Goal: Task Accomplishment & Management: Manage account settings

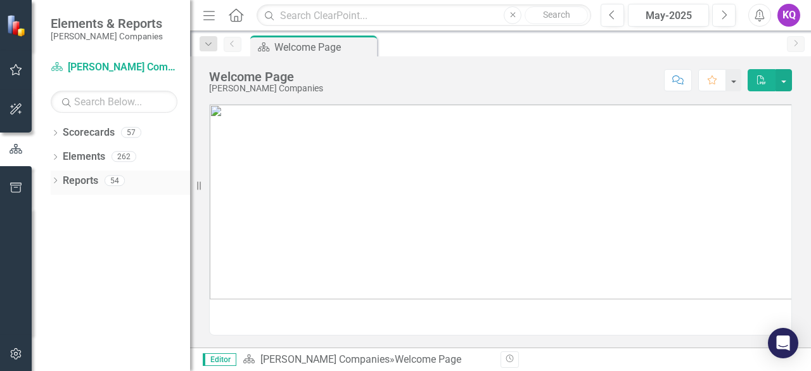
click at [52, 175] on div "Dropdown Reports 54" at bounding box center [120, 183] width 139 height 24
click at [56, 184] on icon "Dropdown" at bounding box center [55, 181] width 9 height 7
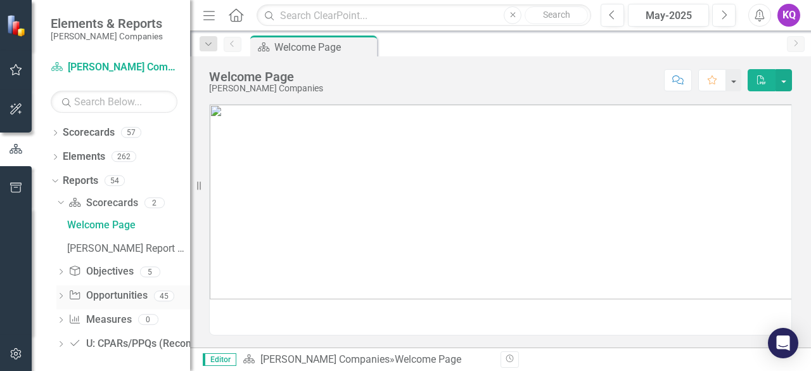
click at [58, 294] on icon "Dropdown" at bounding box center [60, 296] width 9 height 7
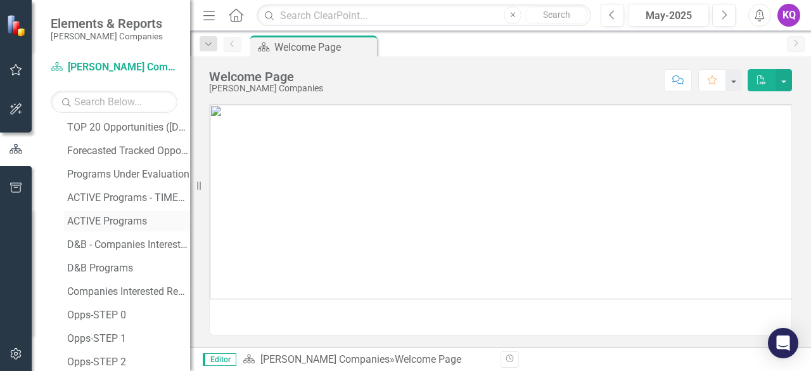
scroll to position [338, 0]
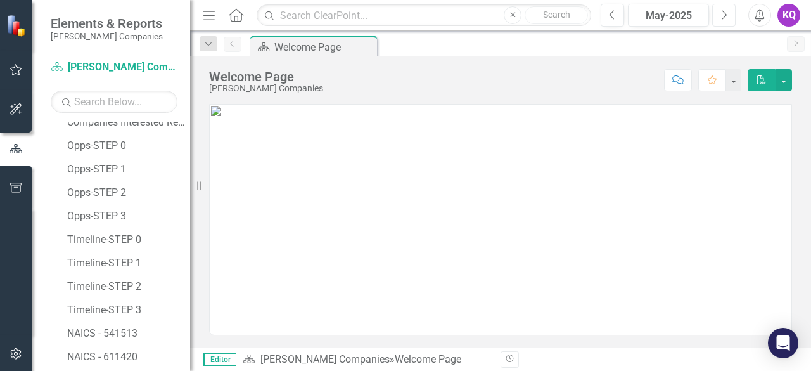
click at [724, 7] on button "Next" at bounding box center [723, 15] width 23 height 23
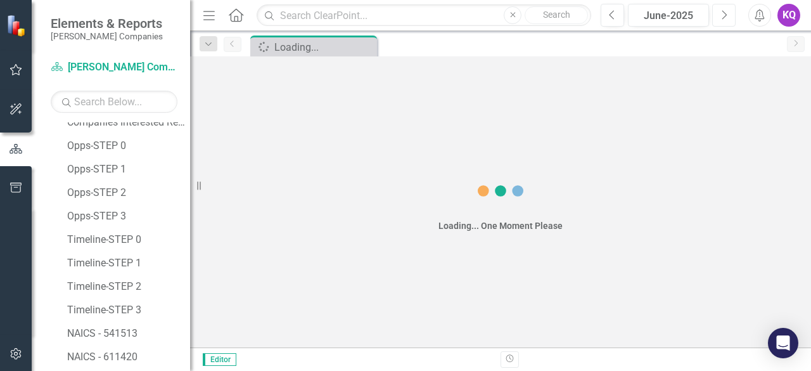
click at [724, 7] on button "Next" at bounding box center [723, 15] width 23 height 23
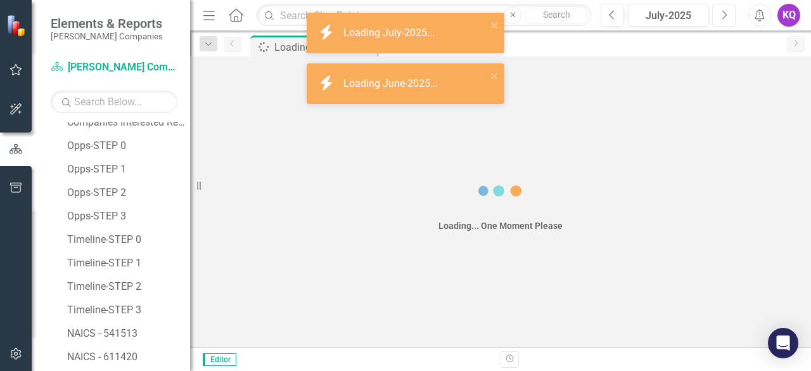
click at [724, 7] on button "Next" at bounding box center [723, 15] width 23 height 23
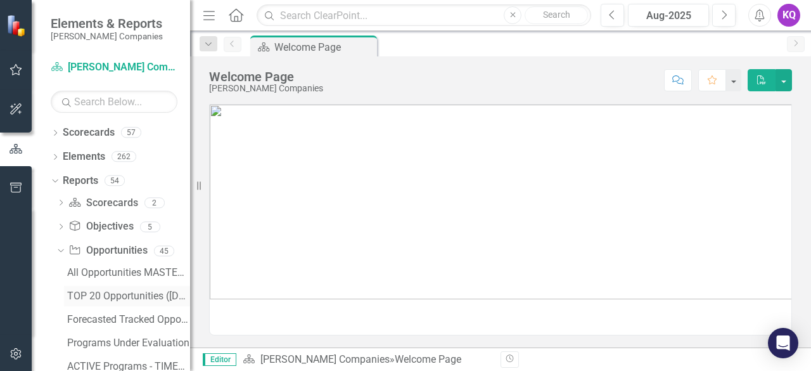
click at [98, 287] on link "TOP 20 Opportunities ([DATE] Process)" at bounding box center [127, 296] width 126 height 20
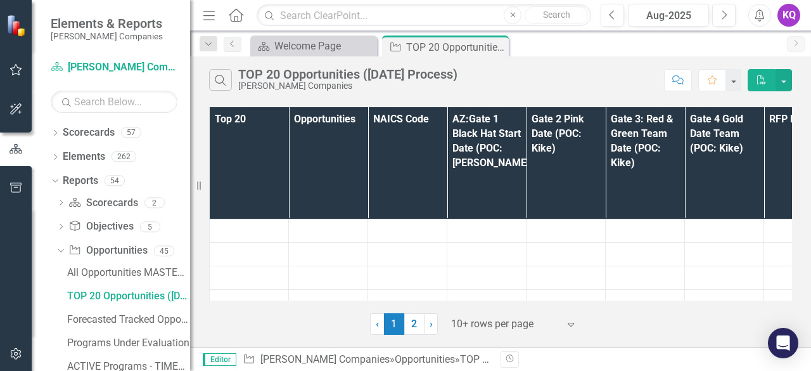
click at [205, 16] on icon "Menu" at bounding box center [209, 14] width 16 height 13
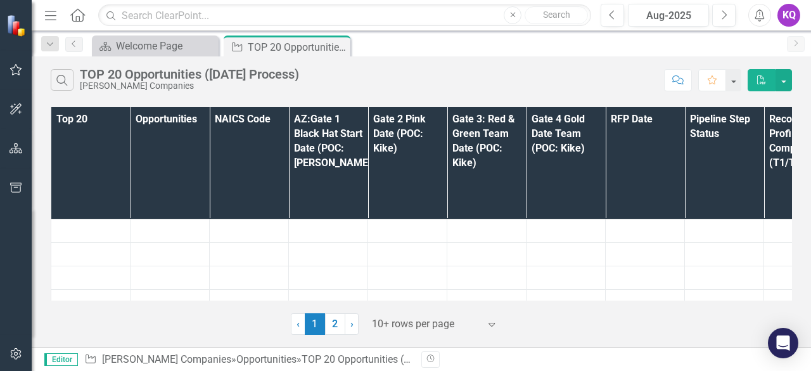
click at [406, 323] on div at bounding box center [426, 324] width 108 height 17
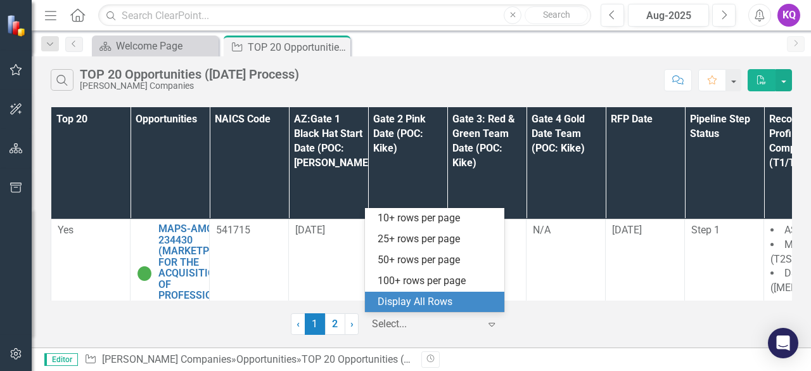
click at [444, 300] on div "Display All Rows" at bounding box center [437, 302] width 119 height 15
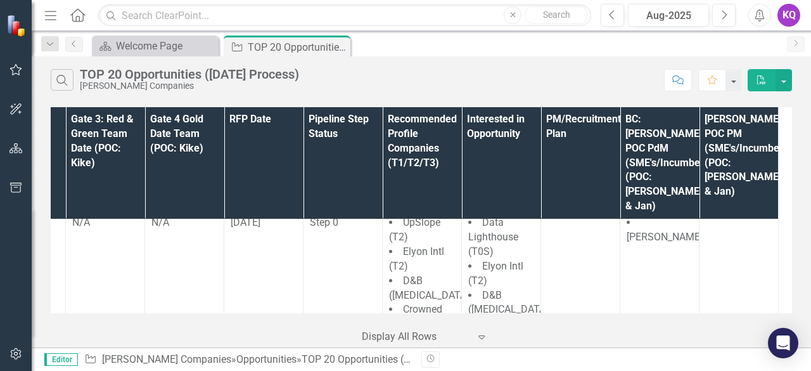
scroll to position [3326, 389]
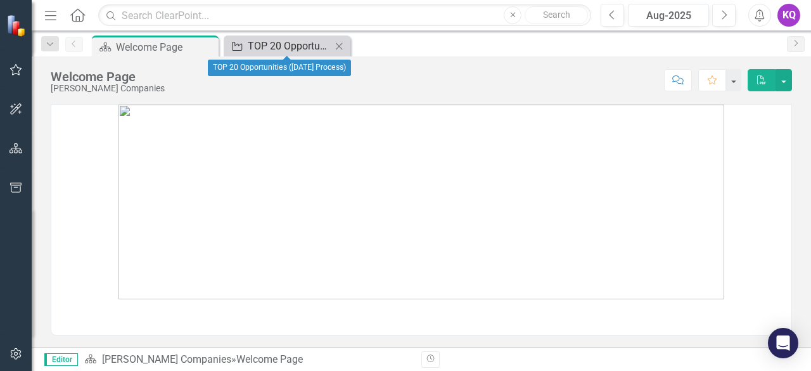
click at [282, 49] on div "TOP 20 Opportunities ([DATE] Process)" at bounding box center [290, 46] width 84 height 16
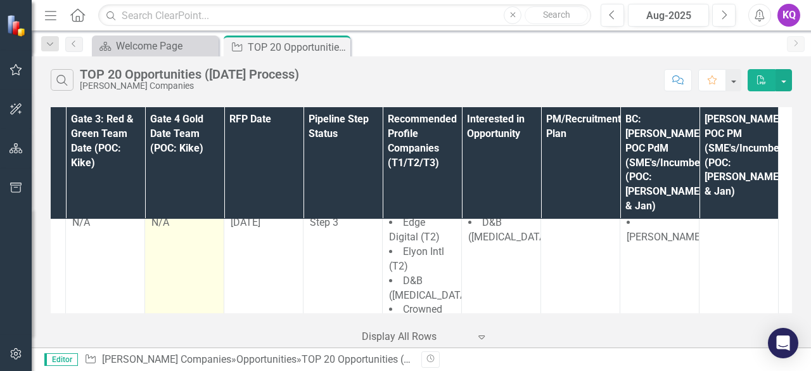
scroll to position [3326, 0]
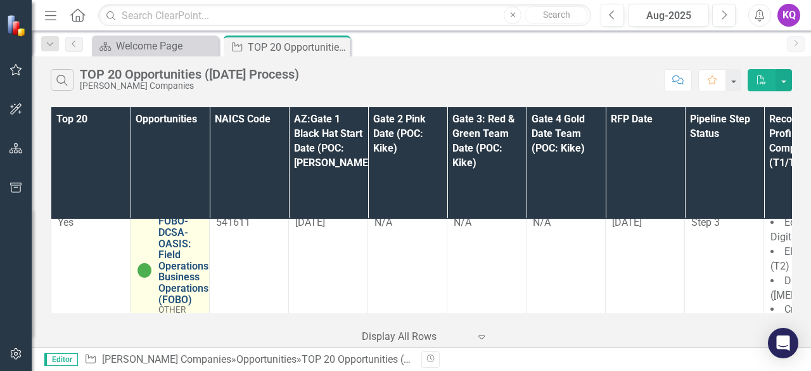
click at [161, 228] on link "FOBO-DCSA-OASIS: Field Operations Business Operations (FOBO)" at bounding box center [183, 260] width 50 height 89
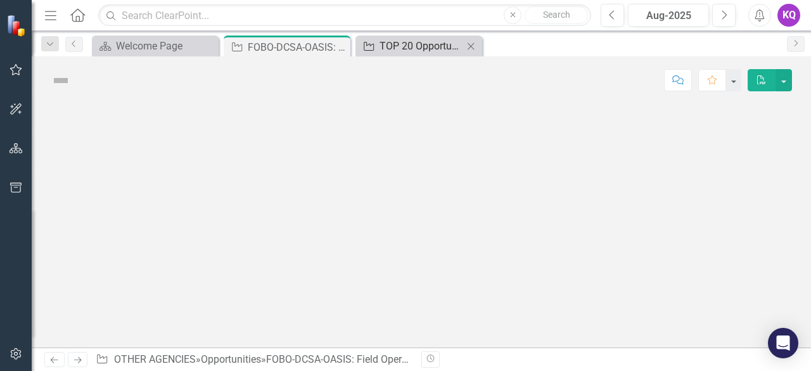
click at [387, 43] on div "TOP 20 Opportunities ([DATE] Process)" at bounding box center [422, 46] width 84 height 16
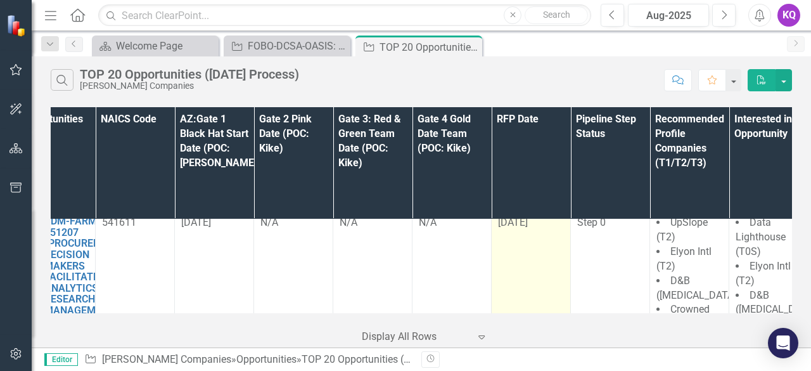
scroll to position [3184, 0]
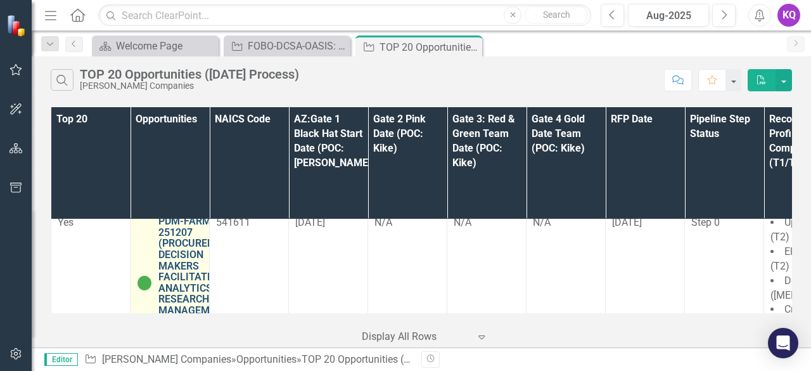
click at [186, 248] on link "PDM-FARM-VA-251207 (PROCUREMENT DECISION MAKERS FACILITATED ANALYTICS RESEARCH …" at bounding box center [196, 277] width 77 height 123
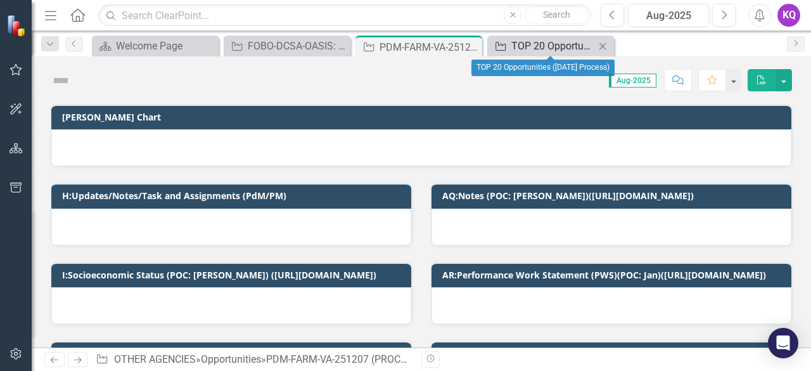
click at [531, 49] on div "TOP 20 Opportunities ([DATE] Process)" at bounding box center [554, 46] width 84 height 16
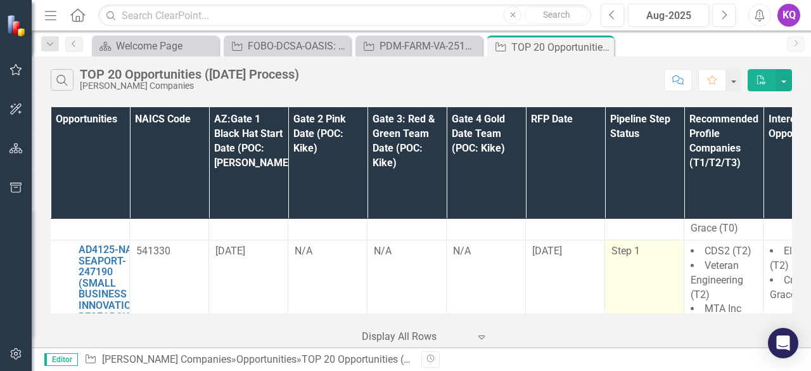
scroll to position [1555, 0]
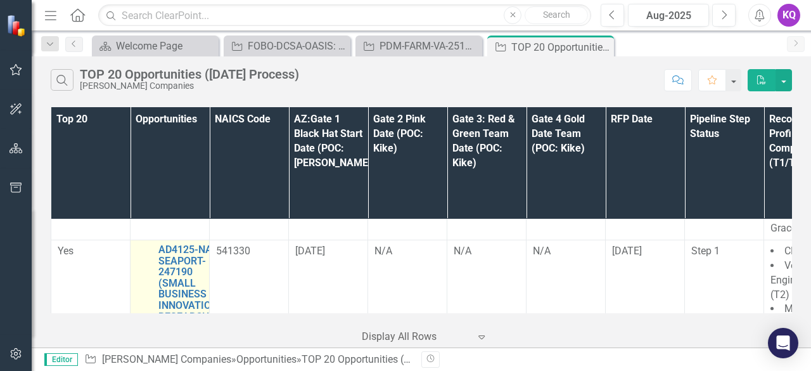
click at [153, 244] on div "AD4125-NASC-SEAPORT-247190 (SMALL BUSINESS INNOVATION RESEARCH PROGRAM AD4125 P…" at bounding box center [170, 333] width 66 height 179
click at [185, 244] on link "AD4125-NASC-SEAPORT-247190 (SMALL BUSINESS INNOVATION RESEARCH PROGRAM AD4125 P…" at bounding box center [193, 327] width 70 height 167
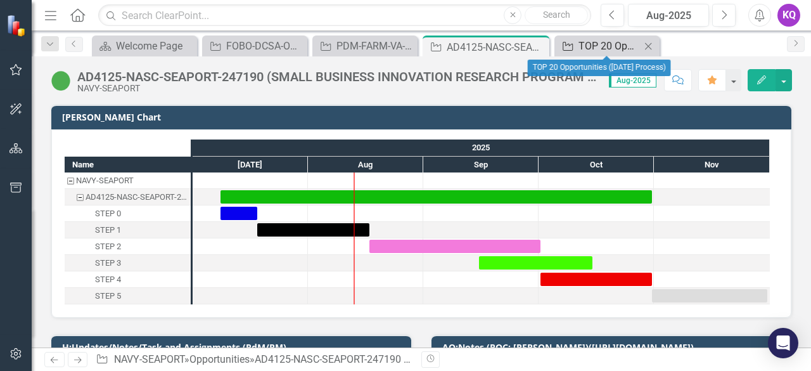
click at [603, 45] on div "TOP 20 Opportunities ([DATE] Process)" at bounding box center [610, 46] width 62 height 16
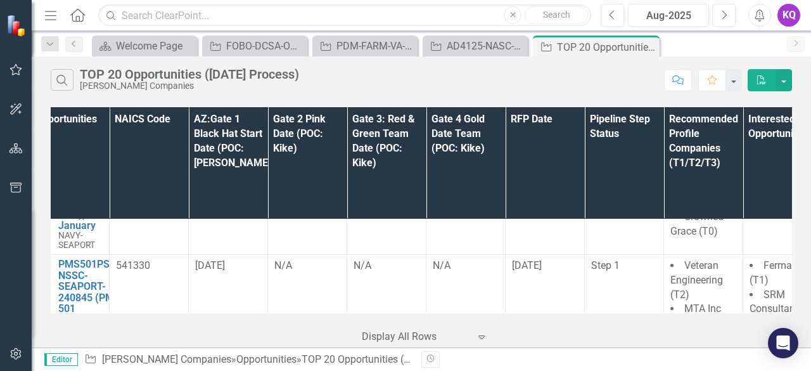
scroll to position [1271, 60]
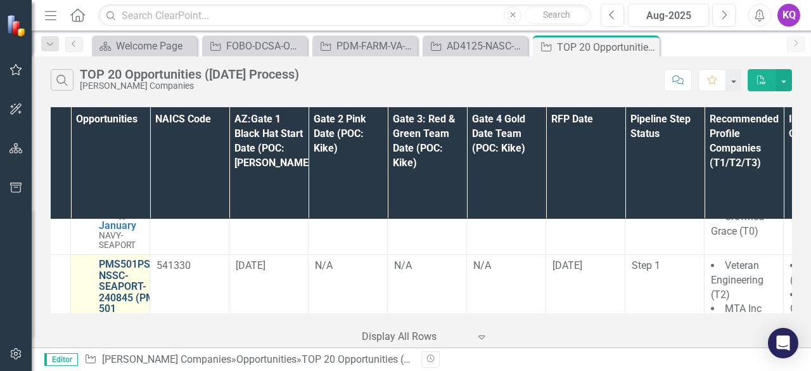
click at [131, 259] on link "PMS501PSS-NSSC-SEAPORT-240845 (PMS 501 PROFESSIONAL SUPPORT SERVICES (SEAPORT N…" at bounding box center [136, 315] width 74 height 112
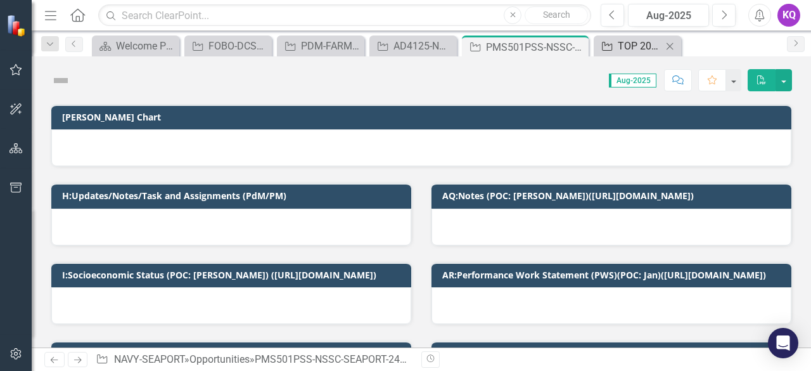
click at [631, 48] on div "TOP 20 Opportunities ([DATE] Process)" at bounding box center [640, 46] width 44 height 16
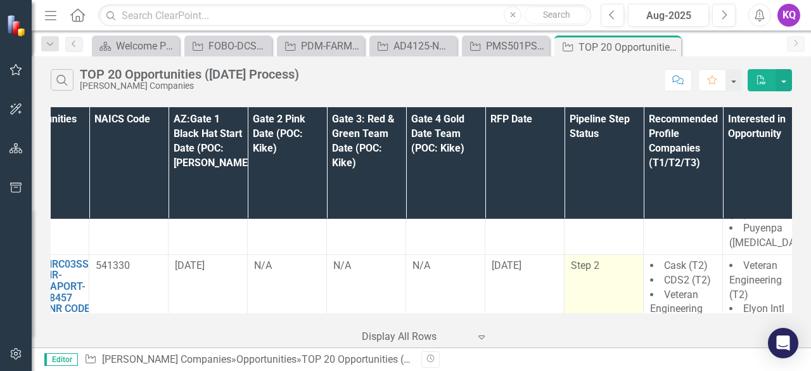
scroll to position [1121, 0]
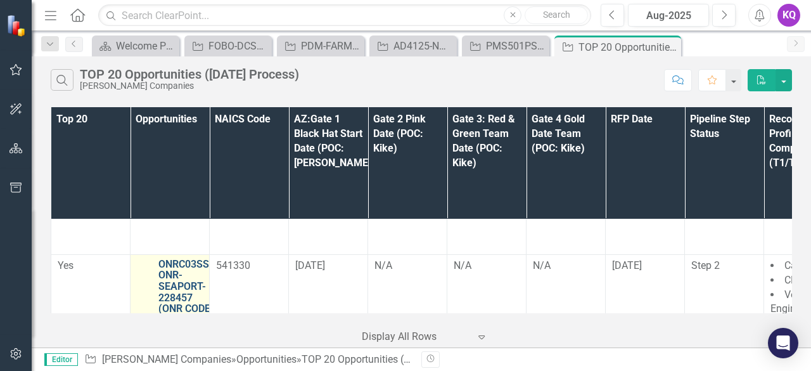
click at [165, 259] on link "ONRC03SS-ONR-SEAPORT-228457 (ONR CODE 03 SUPPORT SERVICES (SEAPORT NXG)) - Janu…" at bounding box center [185, 320] width 55 height 123
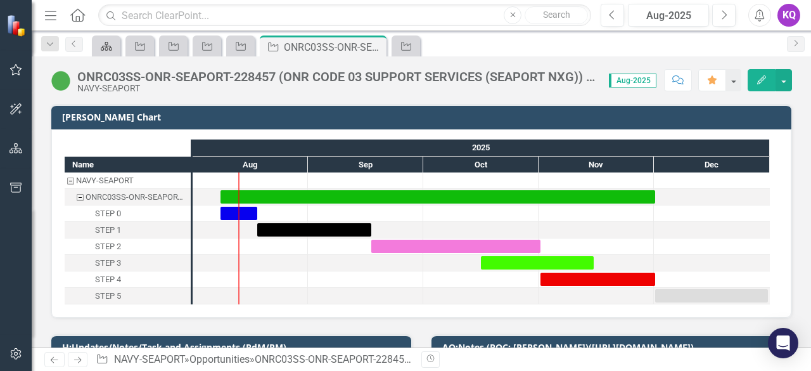
click at [102, 50] on icon at bounding box center [106, 46] width 11 height 9
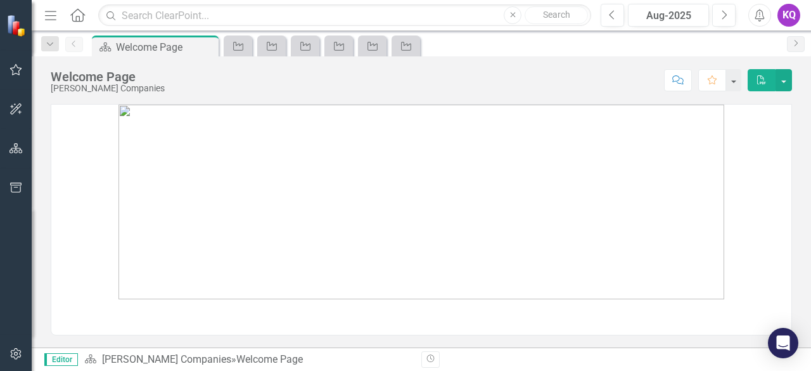
click at [48, 17] on icon "Menu" at bounding box center [50, 14] width 16 height 13
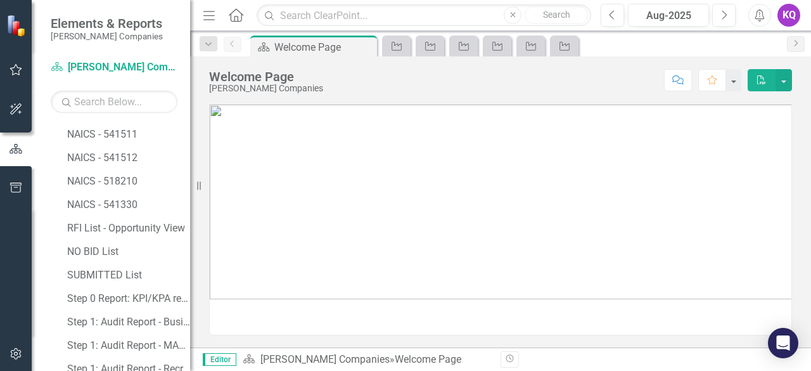
scroll to position [962, 0]
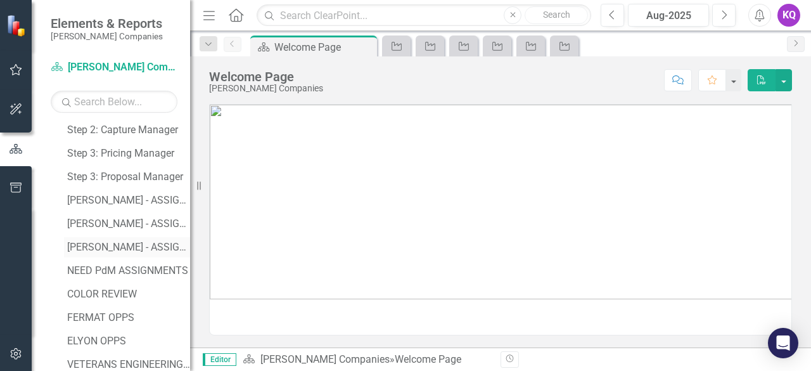
click at [123, 252] on div "[PERSON_NAME] - ASSIGNMENTS" at bounding box center [128, 246] width 123 height 11
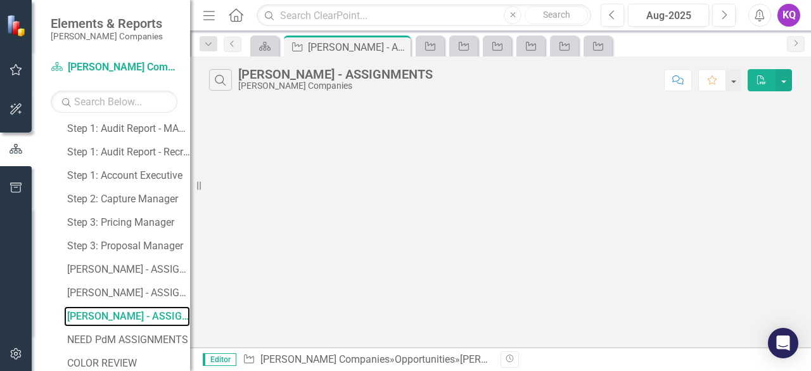
scroll to position [802, 0]
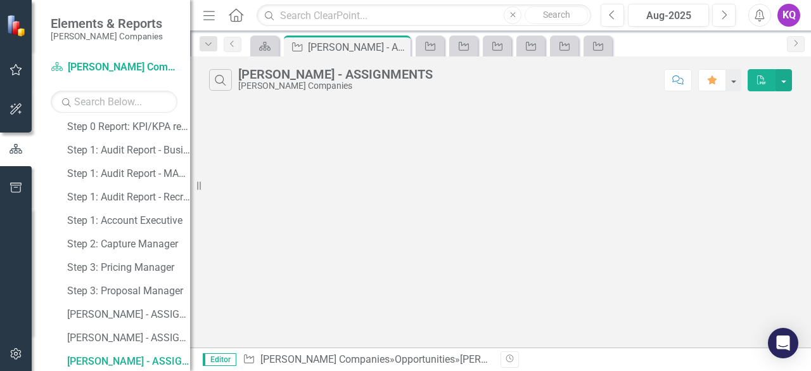
click at [212, 18] on icon "Menu" at bounding box center [209, 14] width 16 height 13
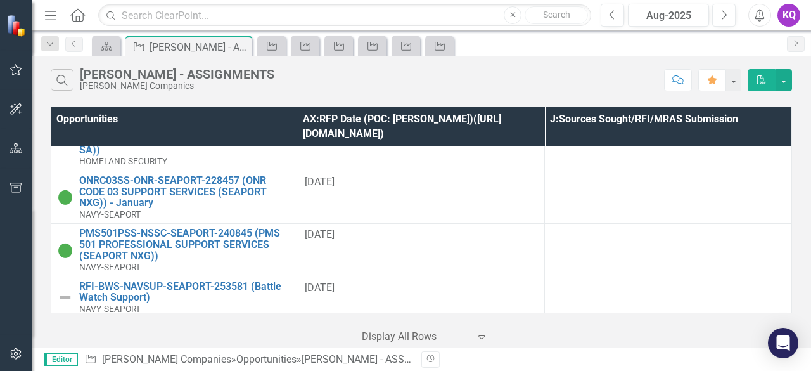
scroll to position [115, 0]
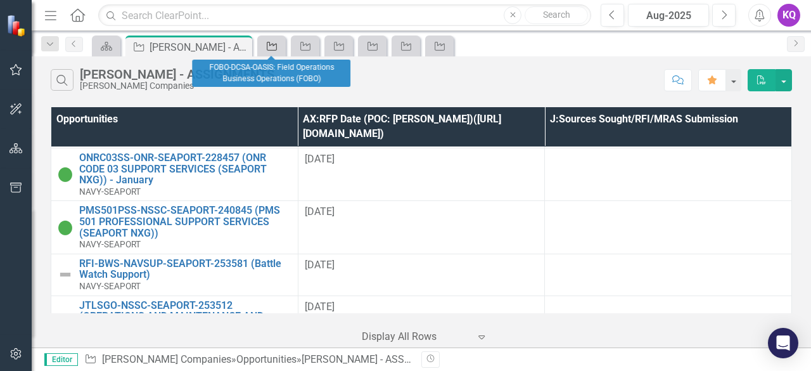
click at [261, 49] on div "Opportunity" at bounding box center [270, 46] width 18 height 16
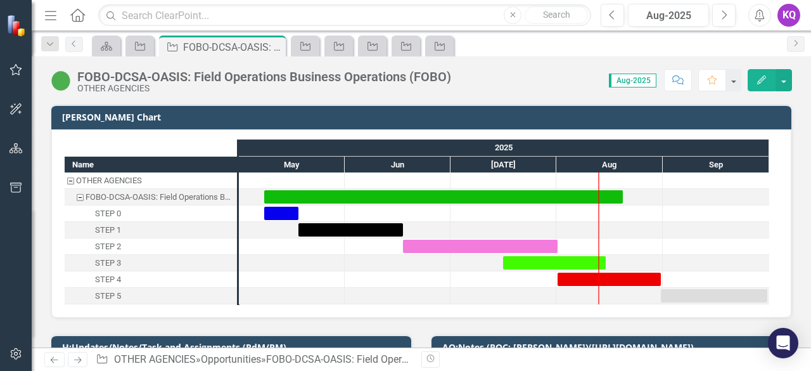
scroll to position [169, 0]
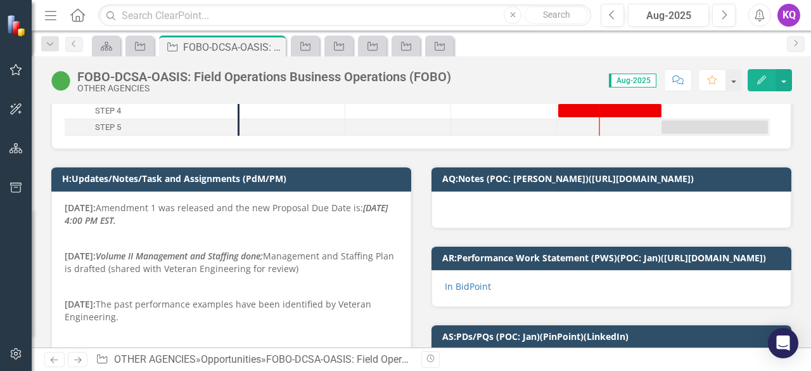
click at [177, 235] on p at bounding box center [231, 238] width 333 height 18
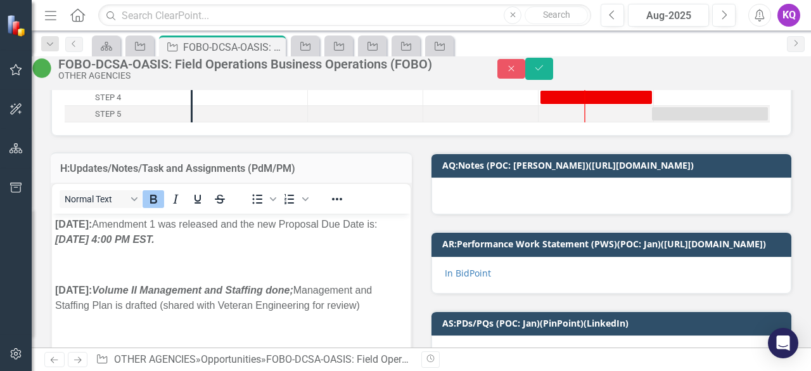
scroll to position [0, 0]
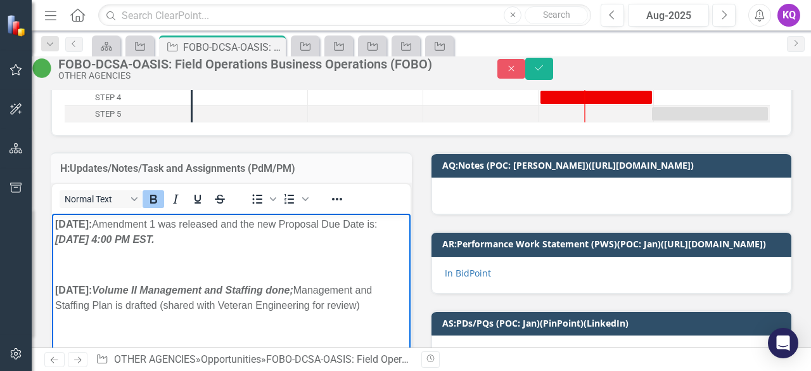
click at [59, 219] on strong "[DATE]:" at bounding box center [73, 224] width 37 height 11
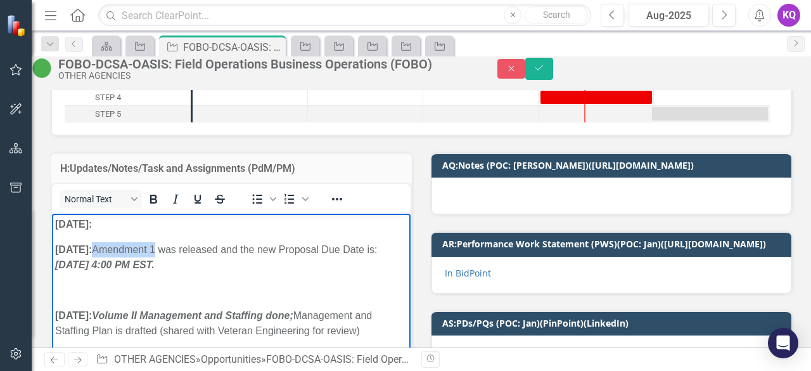
drag, startPoint x: 115, startPoint y: 250, endPoint x: 175, endPoint y: 253, distance: 59.6
click at [175, 253] on p "[DATE]: Amendment 1 was released and the new Proposal Due Date is: [DATE] 4:00 …" at bounding box center [231, 257] width 352 height 30
copy p "Amendment 1"
click at [132, 226] on p "[DATE]:" at bounding box center [231, 224] width 352 height 15
drag, startPoint x: 164, startPoint y: 228, endPoint x: 167, endPoint y: 234, distance: 6.5
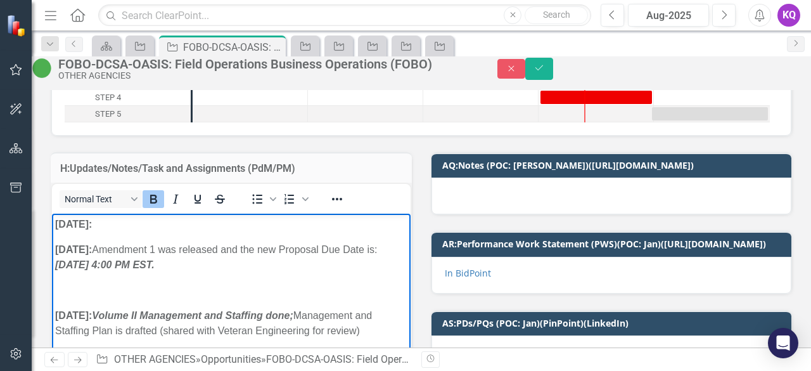
click at [157, 203] on icon "Bold" at bounding box center [153, 199] width 7 height 9
drag, startPoint x: 183, startPoint y: 252, endPoint x: 95, endPoint y: 268, distance: 89.0
click at [95, 268] on p "[DATE]: Amendment 1 was released and the new Proposal Due Date is: [DATE] 4:00 …" at bounding box center [231, 257] width 352 height 30
click at [257, 304] on body "[DATE]: Amendment 2 [DATE]: Amendment 1 was released and the new Proposal Due D…" at bounding box center [231, 369] width 359 height 311
drag, startPoint x: 183, startPoint y: 253, endPoint x: 215, endPoint y: 242, distance: 34.1
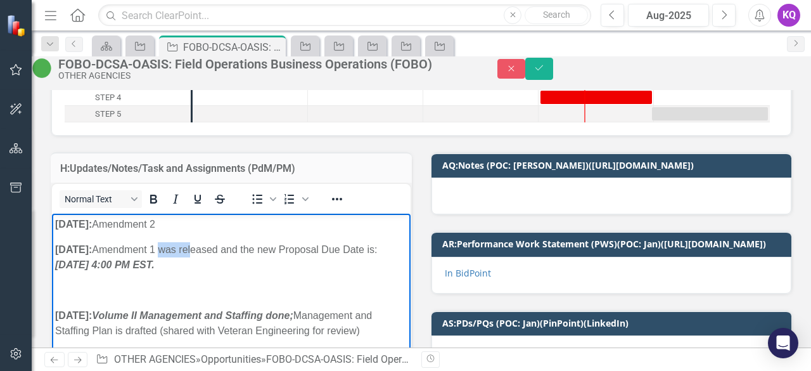
click at [217, 242] on p "[DATE]: Amendment 1 was released and the new Proposal Due Date is: [DATE] 4:00 …" at bounding box center [231, 257] width 352 height 30
drag, startPoint x: 180, startPoint y: 250, endPoint x: 286, endPoint y: 269, distance: 107.5
click at [286, 269] on p "[DATE]: Amendment 1 was released, and the new Proposal Due Date is: [DATE] 4:00…" at bounding box center [231, 257] width 352 height 30
copy p "was released, and the new Proposal Due Date is: [DATE] 4:00 PM EST."
click at [219, 226] on p "[DATE]: Amendment 2" at bounding box center [231, 224] width 352 height 15
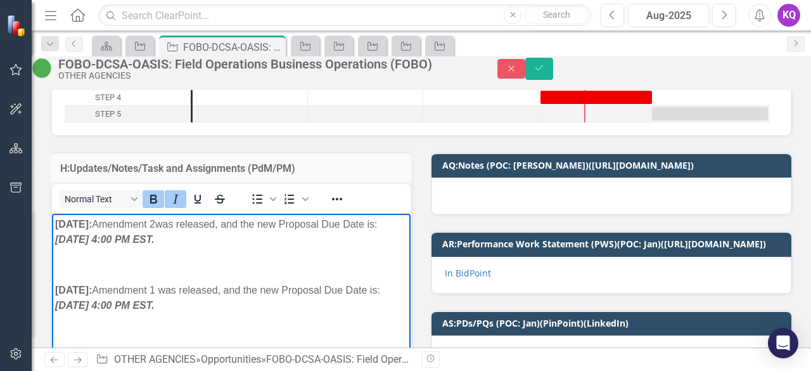
click at [254, 242] on p "[DATE]: Amendment 2was released, and the new Proposal Due Date is: [DATE] 4:00 …" at bounding box center [231, 232] width 352 height 30
drag, startPoint x: 253, startPoint y: 243, endPoint x: 93, endPoint y: 239, distance: 160.4
click at [93, 239] on p "[DATE]: Amendment 2was released, and the new Proposal Due Date is: [DATE] 4:00 …" at bounding box center [231, 232] width 352 height 30
drag, startPoint x: 255, startPoint y: 245, endPoint x: 92, endPoint y: 240, distance: 163.0
click at [92, 240] on p "[DATE]: Amendment 2was released, and the new Proposal Due Date is: [DATE] 4:00 …" at bounding box center [231, 232] width 352 height 30
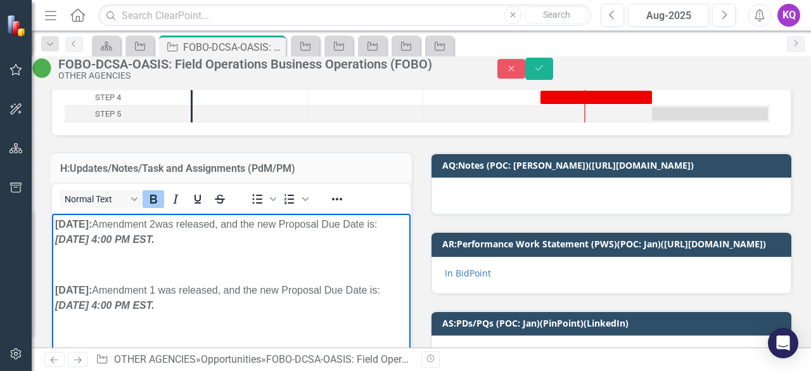
click at [174, 228] on p "[DATE]: Amendment 2was released, and the new Proposal Due Date is: [DATE] 4:00 …" at bounding box center [231, 232] width 352 height 30
click at [553, 72] on button "Save" at bounding box center [539, 69] width 28 height 22
